Goal: Information Seeking & Learning: Learn about a topic

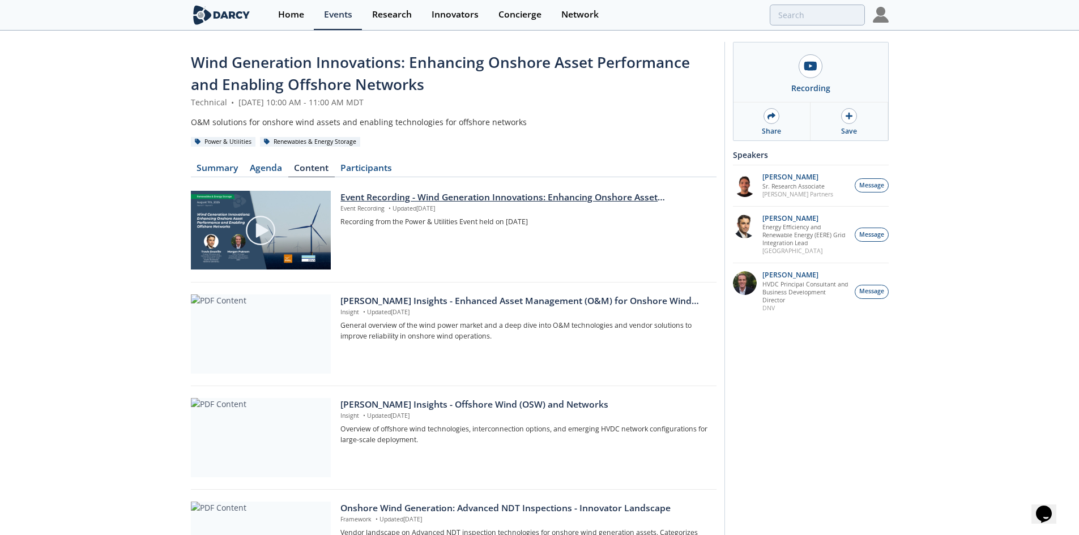
click at [497, 208] on p "Event Recording • Updated Aug 11, 2025" at bounding box center [524, 209] width 368 height 9
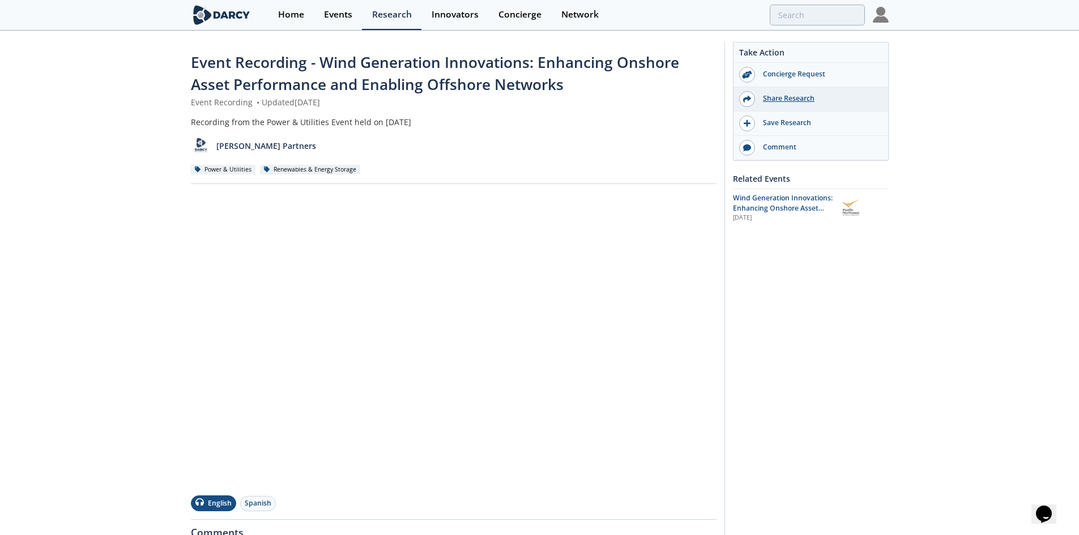
click at [804, 104] on div "Share Research" at bounding box center [811, 99] width 155 height 24
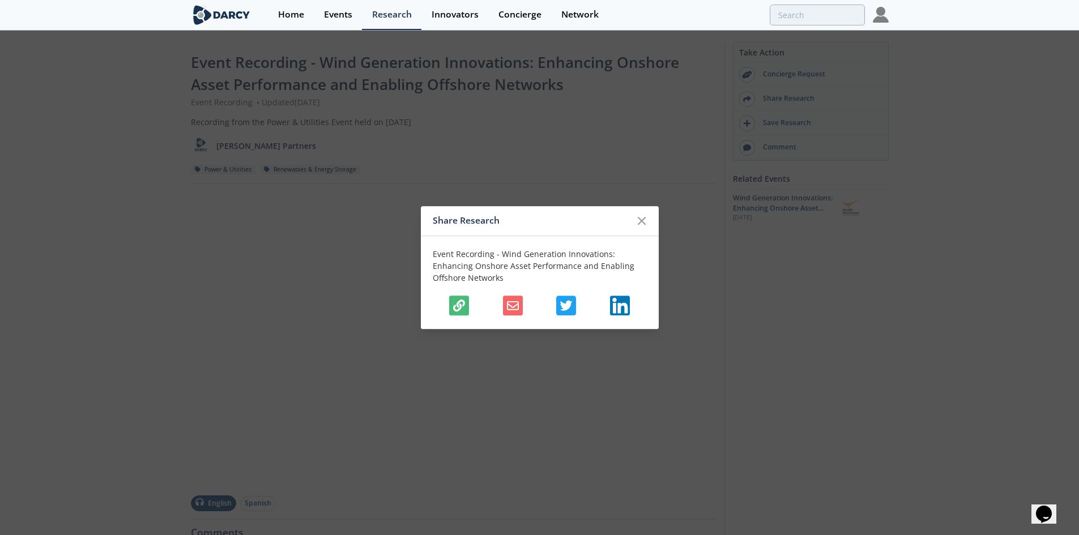
click at [454, 299] on button "button" at bounding box center [459, 306] width 20 height 20
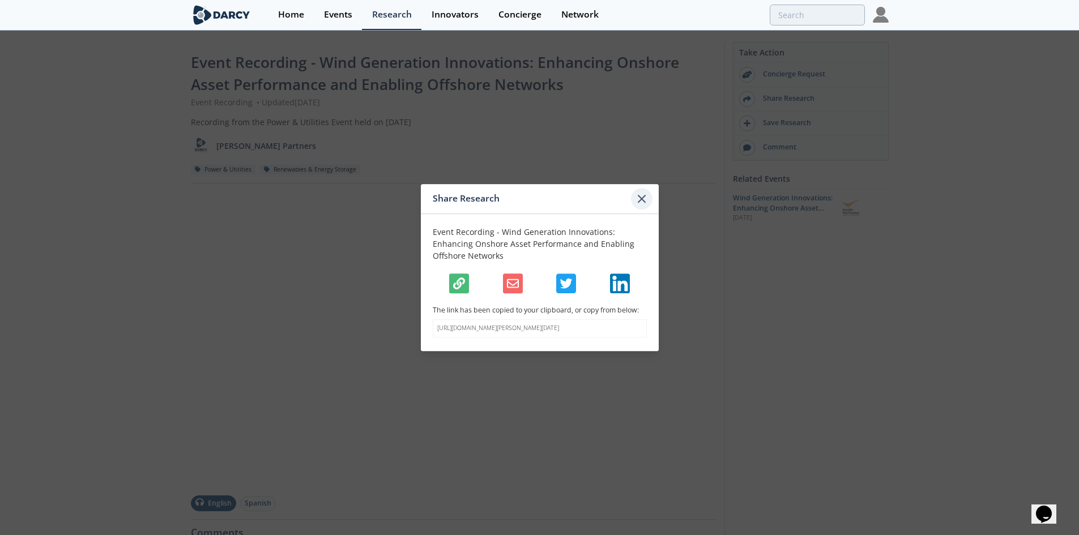
click at [637, 194] on icon at bounding box center [642, 199] width 14 height 14
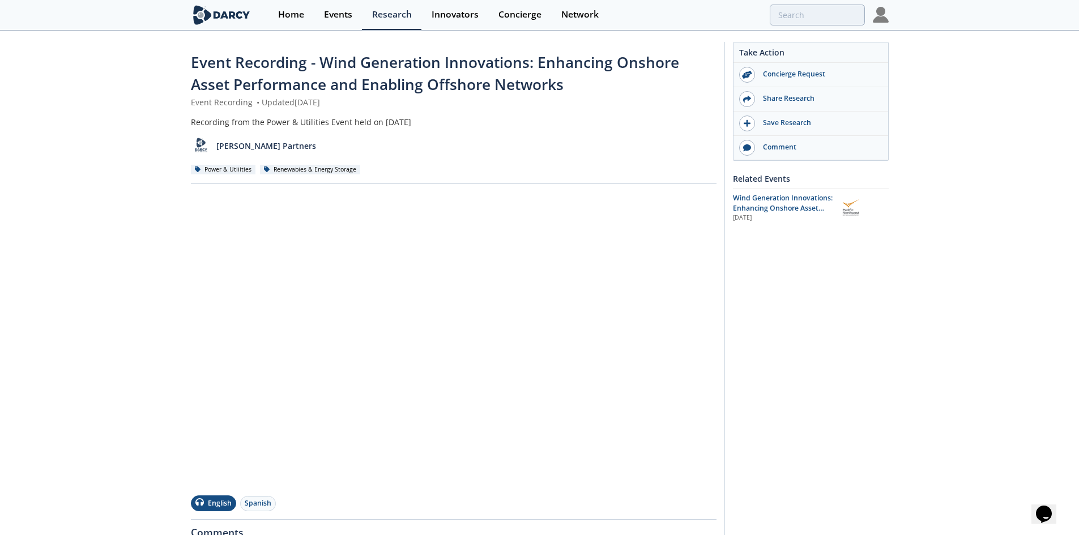
click at [50, 145] on div "Event Recording - Wind Generation Innovations: Enhancing Onshore Asset Performa…" at bounding box center [539, 397] width 1079 height 731
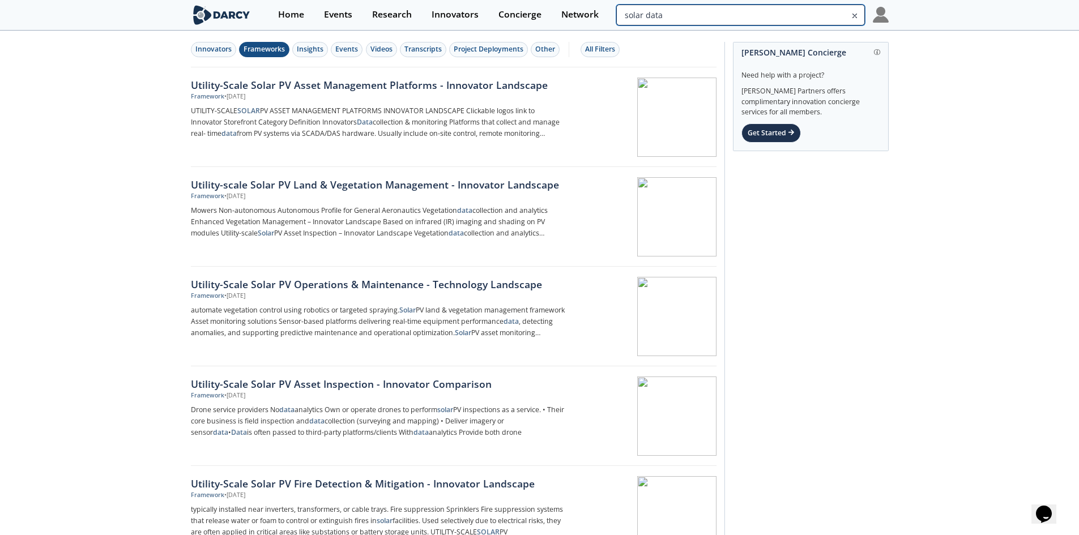
click at [820, 16] on input "solar data" at bounding box center [740, 15] width 248 height 21
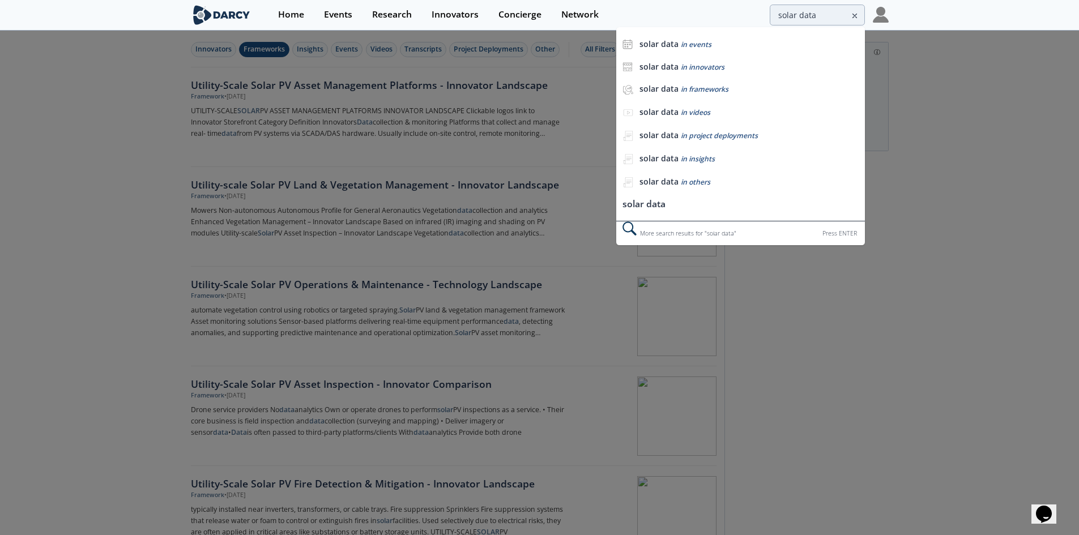
click at [851, 18] on icon at bounding box center [855, 16] width 8 height 14
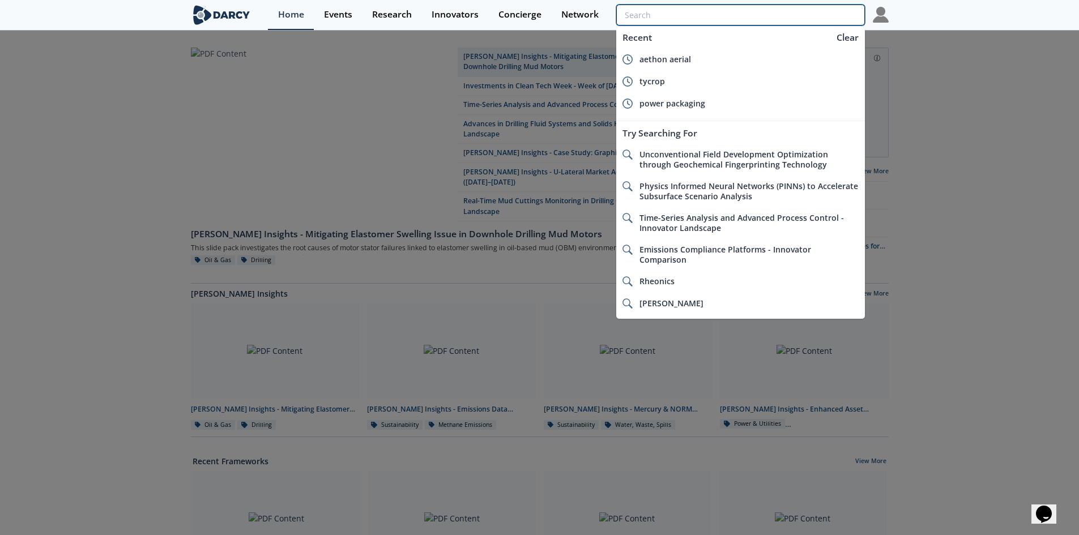
click at [836, 16] on input "search" at bounding box center [740, 15] width 248 height 21
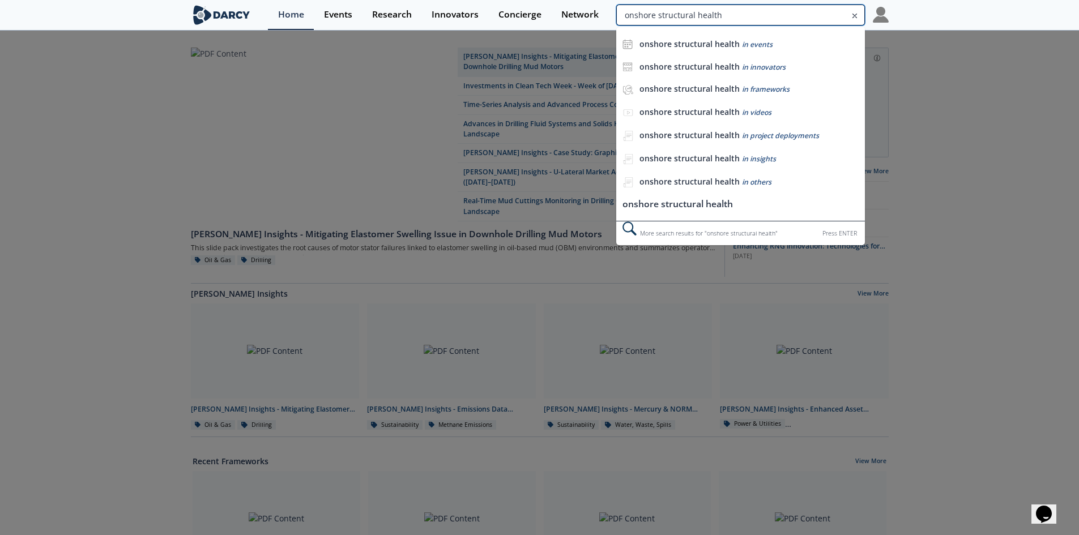
type input "onshore structural health"
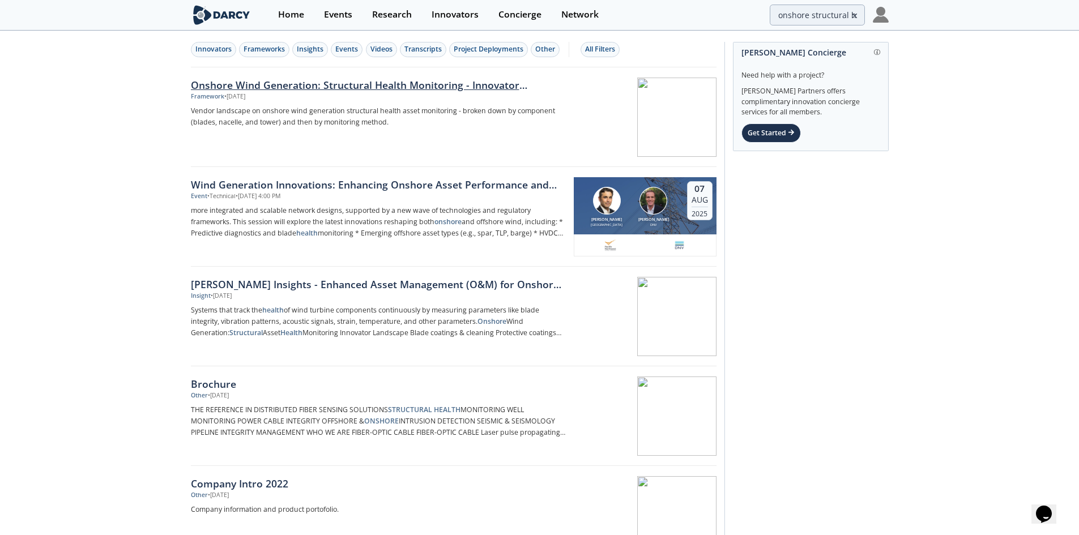
click at [495, 90] on div "Onshore Wind Generation: Structural Health Monitoring - Innovator Landscape" at bounding box center [378, 85] width 375 height 15
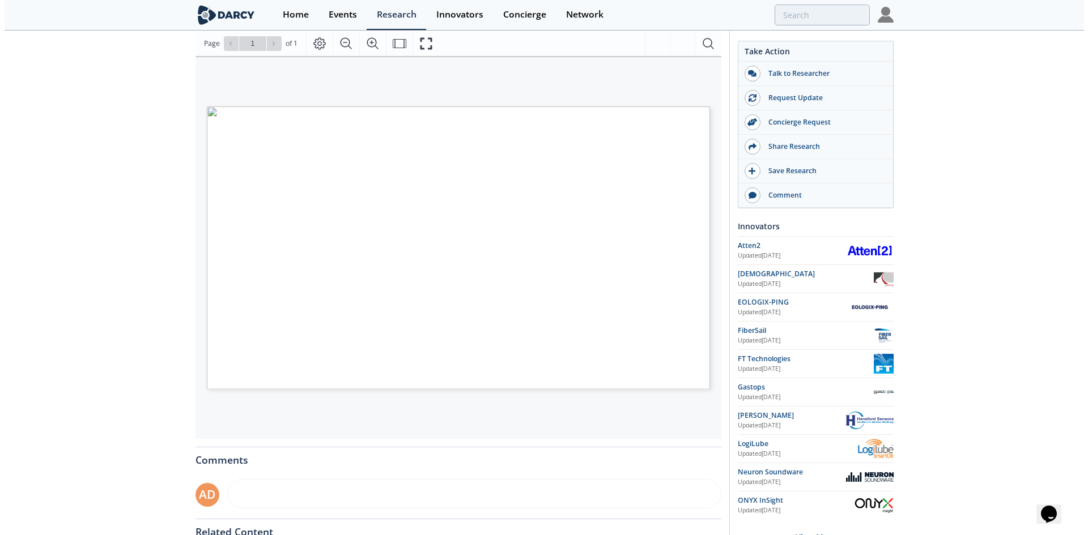
scroll to position [113, 0]
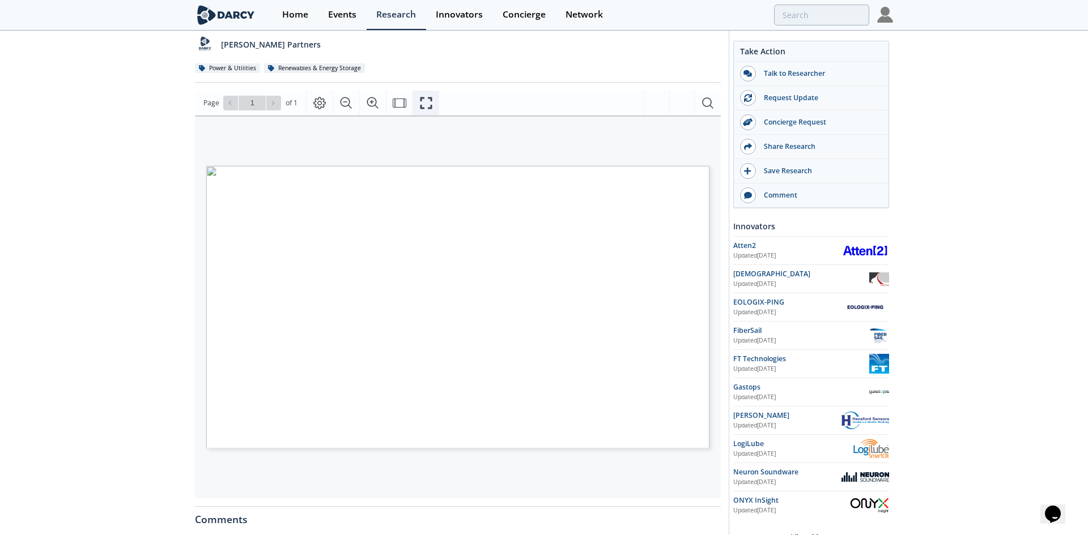
click at [428, 100] on icon "Fullscreen" at bounding box center [426, 103] width 14 height 14
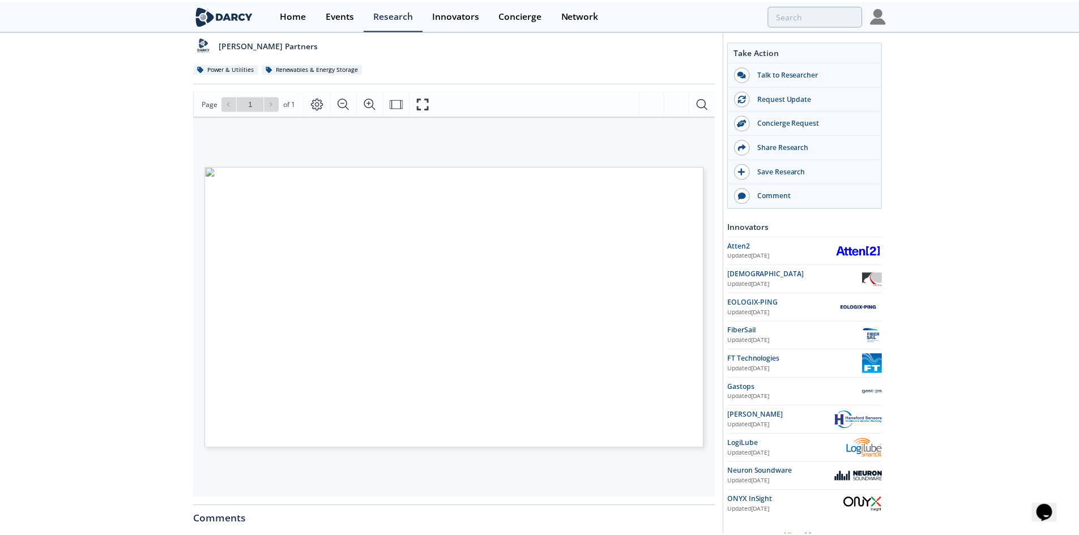
scroll to position [0, 0]
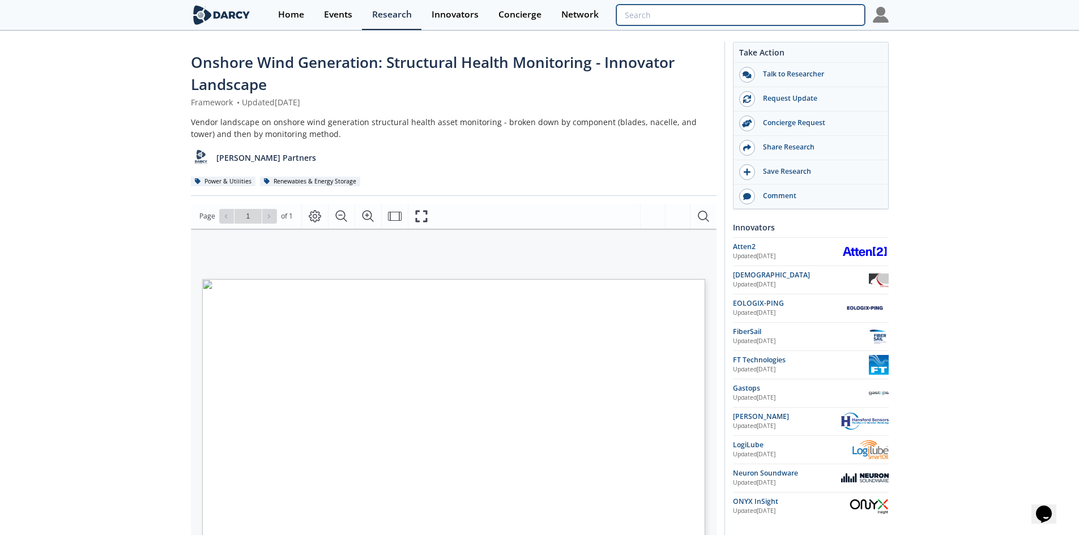
click at [812, 15] on input "search" at bounding box center [740, 15] width 248 height 21
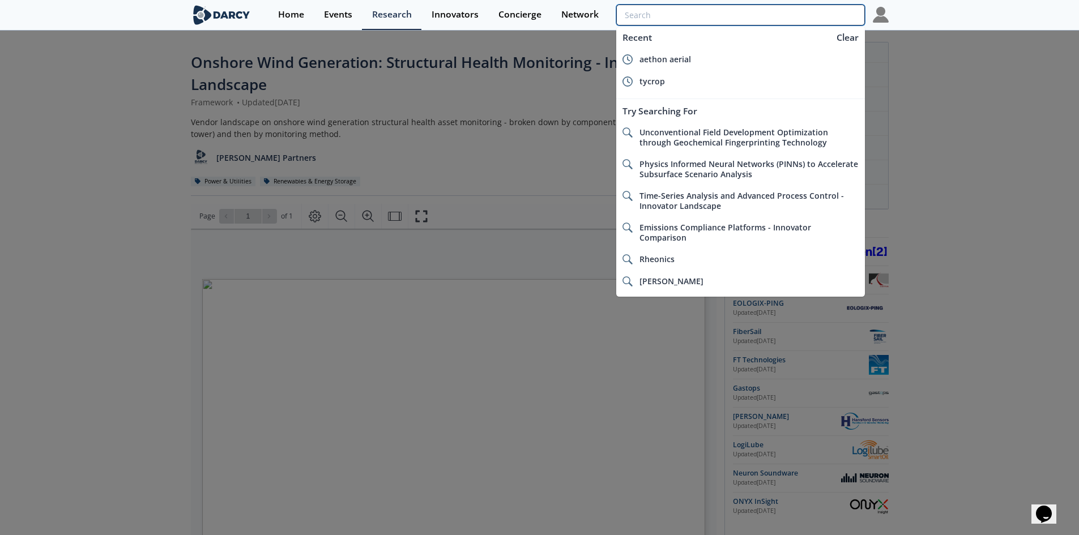
click at [803, 18] on input "search" at bounding box center [740, 15] width 248 height 21
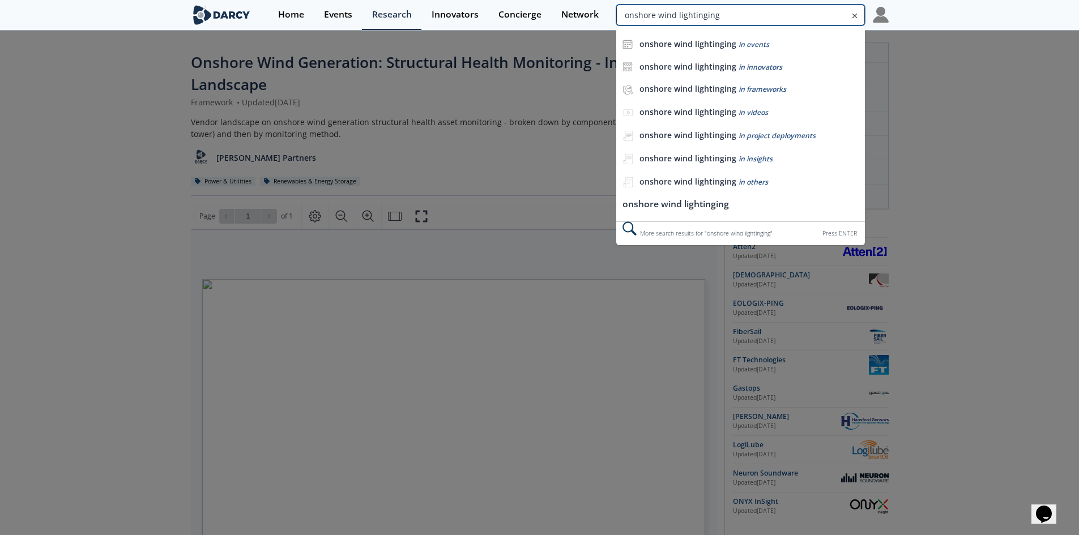
type input "onshore wind lightinging"
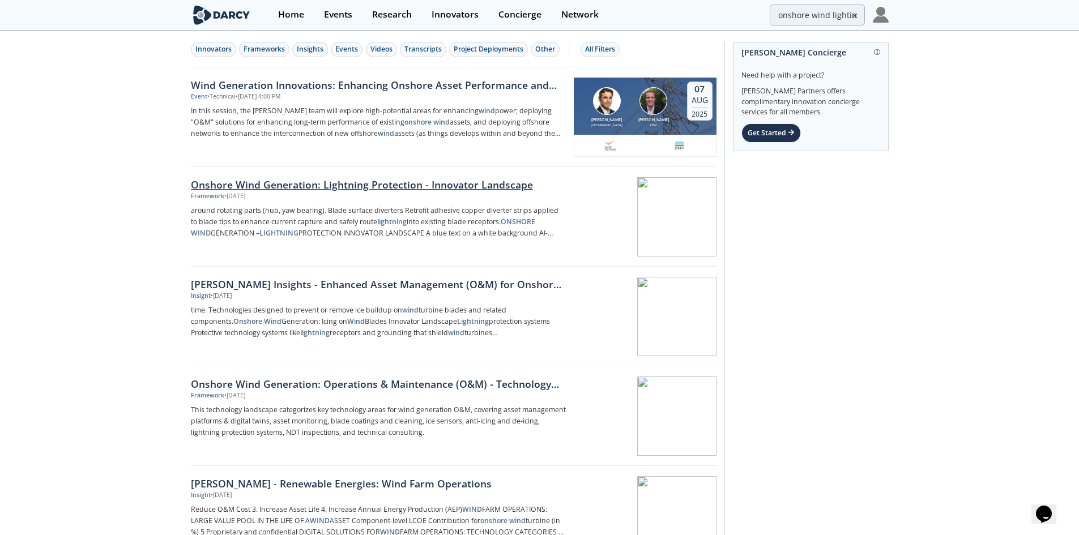
click at [428, 183] on div "Onshore Wind Generation: Lightning Protection - Innovator Landscape" at bounding box center [378, 184] width 375 height 15
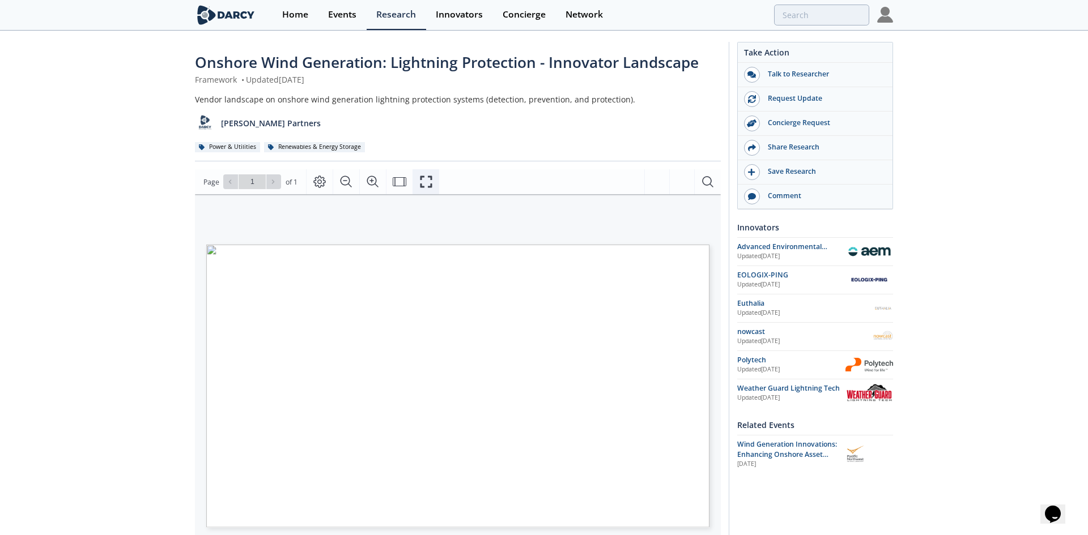
click at [429, 185] on icon "Fullscreen" at bounding box center [426, 182] width 14 height 14
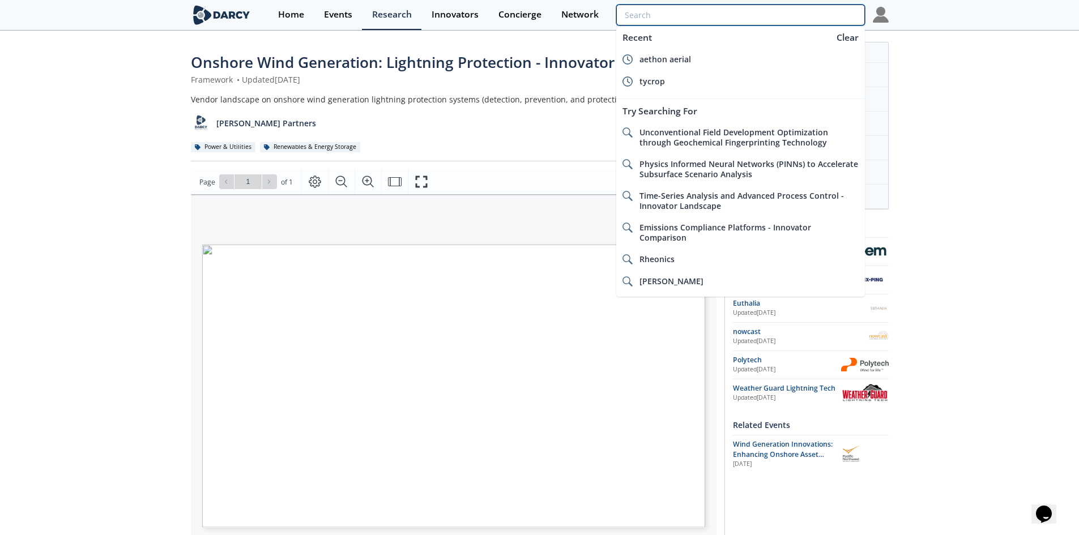
click at [793, 17] on input "search" at bounding box center [740, 15] width 248 height 21
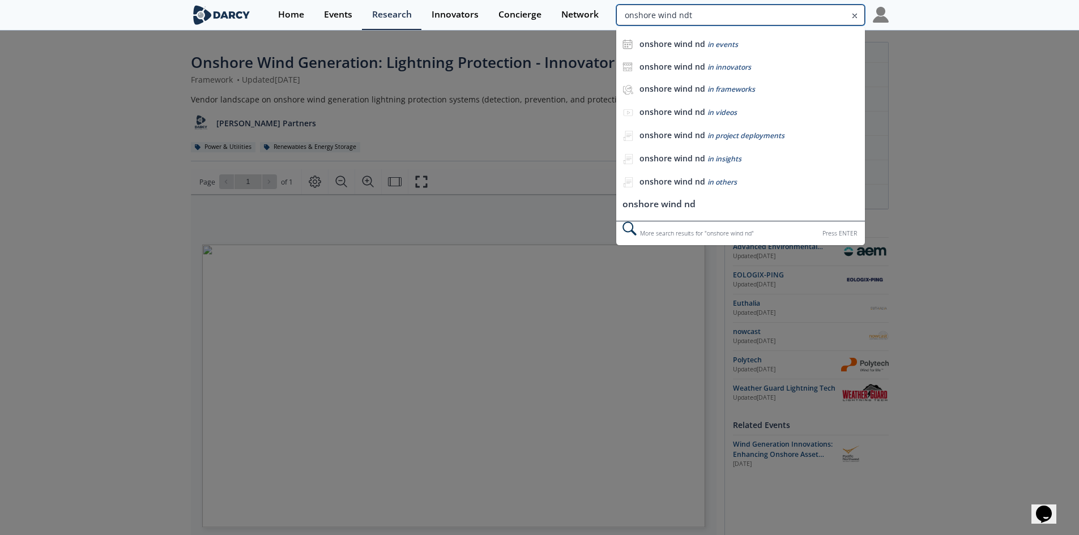
type input "onshore wind ndt"
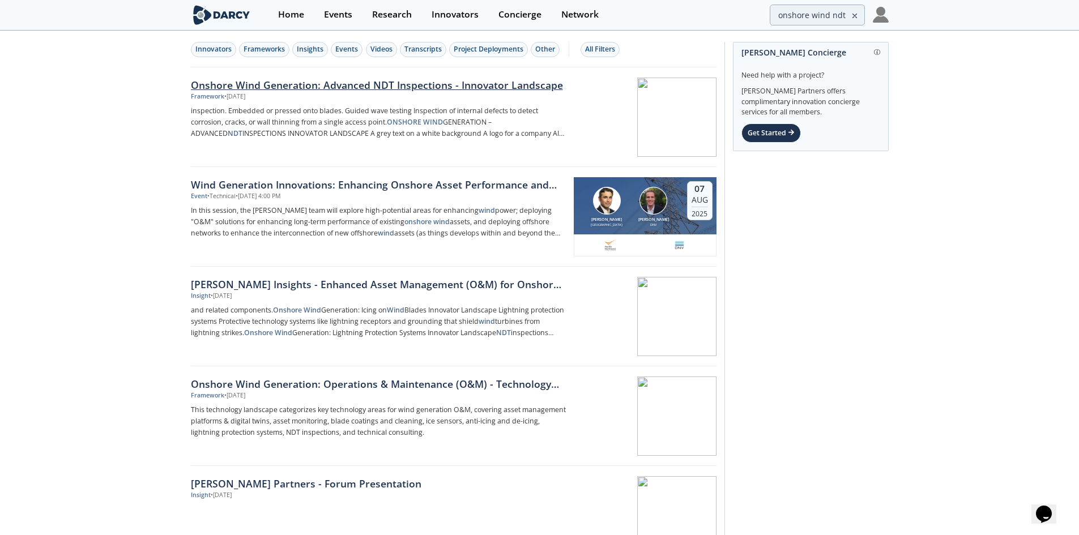
click at [453, 87] on div "Onshore Wind Generation: Advanced NDT Inspections - Innovator Landscape" at bounding box center [378, 85] width 375 height 15
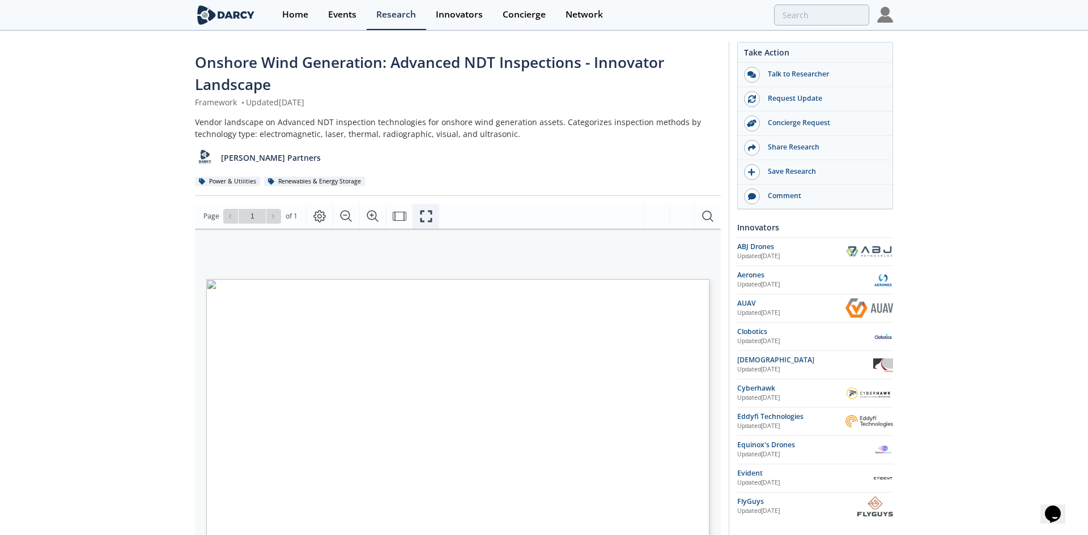
click at [419, 217] on icon "Fullscreen" at bounding box center [426, 217] width 14 height 14
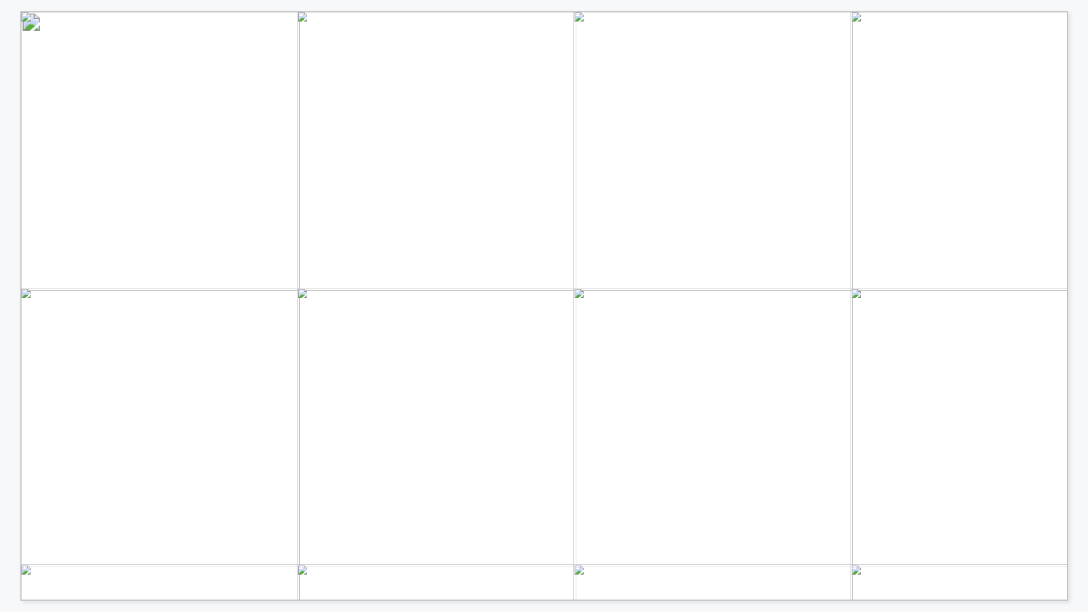
click at [610, 28] on span "Inspection type Drone- based Short description Innovators Electro- magnetic Edd…" at bounding box center [1028, 26] width 2017 height 31
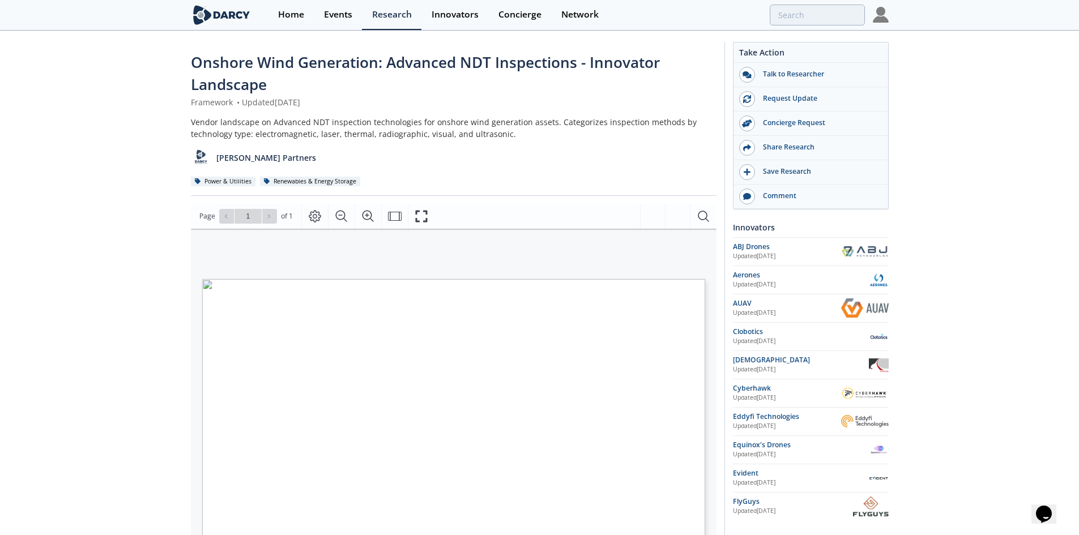
click at [965, 142] on div "Onshore Wind Generation: Advanced NDT Inspections - Innovator Landscape Framewo…" at bounding box center [539, 448] width 1079 height 832
